Goal: Navigation & Orientation: Find specific page/section

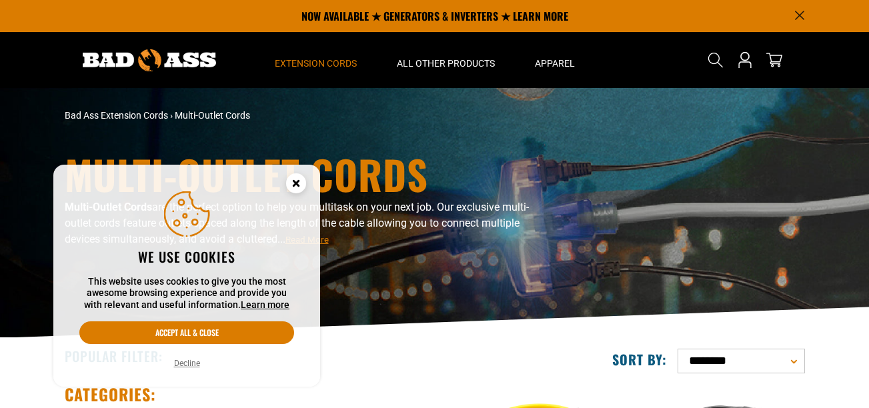
click at [296, 183] on icon "Cookie Consent" at bounding box center [295, 183] width 5 height 5
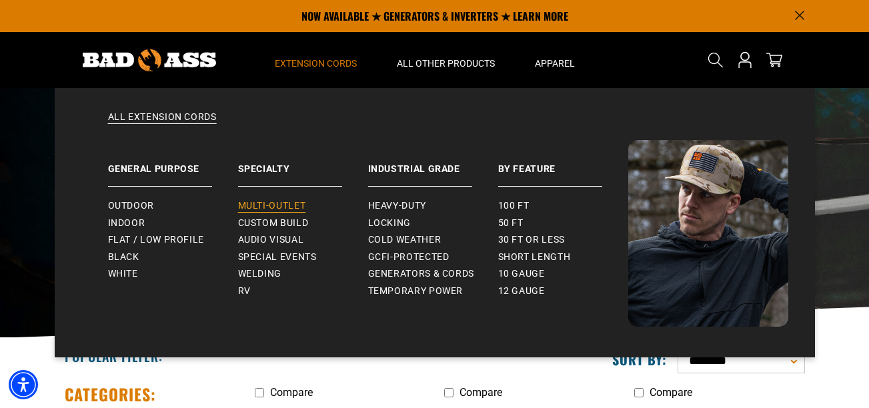
click at [282, 205] on span "Multi-Outlet" at bounding box center [272, 206] width 68 height 12
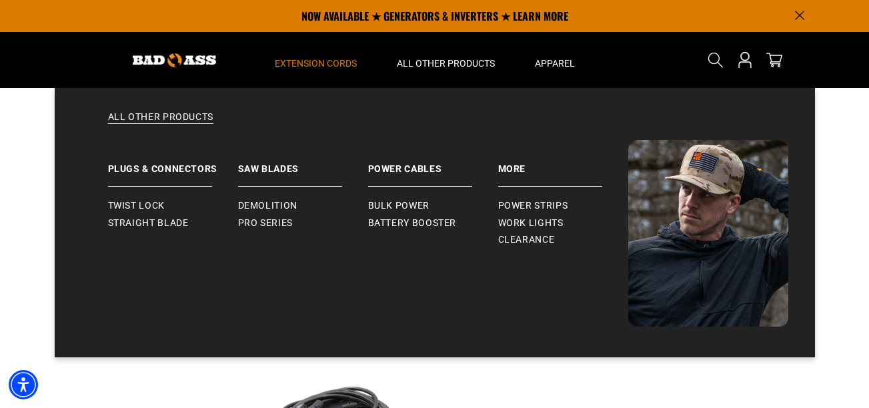
scroll to position [315, 0]
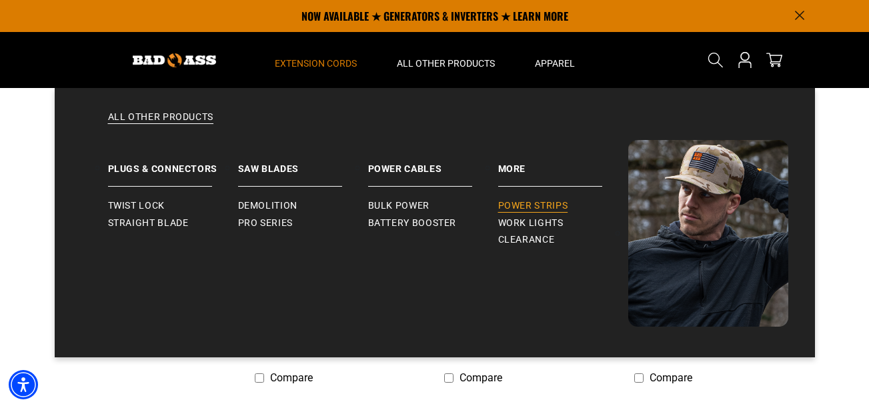
click at [546, 204] on span "Power Strips" at bounding box center [533, 206] width 70 height 12
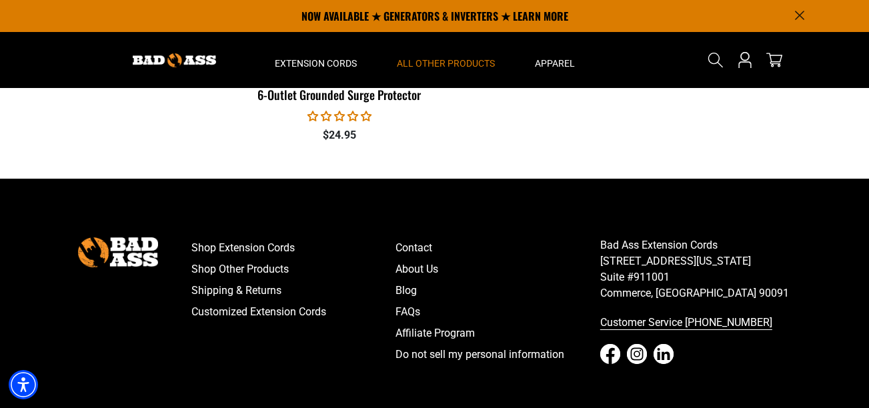
scroll to position [333, 0]
